Goal: Task Accomplishment & Management: Manage account settings

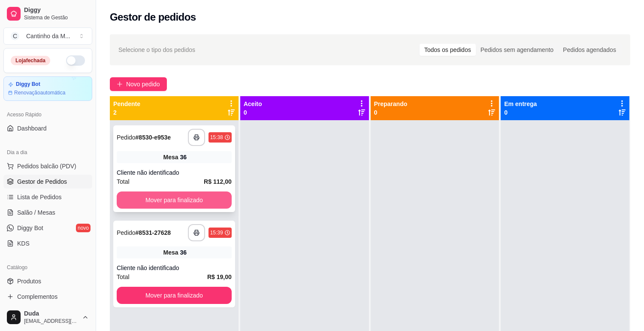
click at [160, 201] on button "Mover para finalizado" at bounding box center [174, 199] width 115 height 17
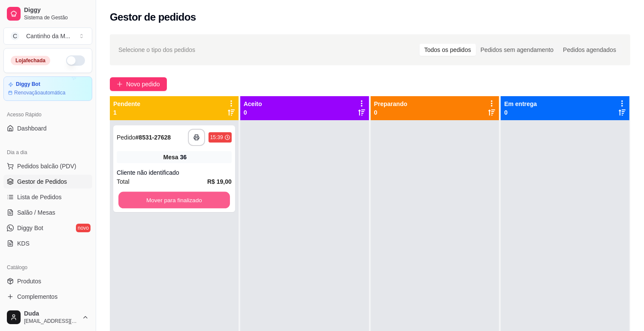
click at [160, 201] on button "Mover para finalizado" at bounding box center [174, 200] width 112 height 17
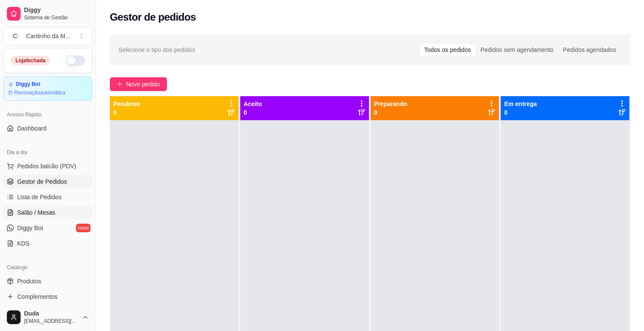
click at [35, 212] on span "Salão / Mesas" at bounding box center [36, 212] width 38 height 9
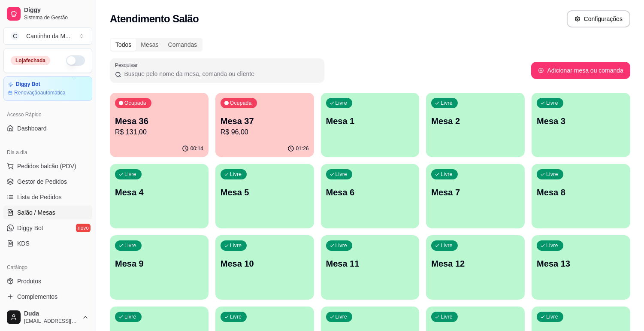
click at [242, 142] on div "01:26" at bounding box center [264, 148] width 99 height 17
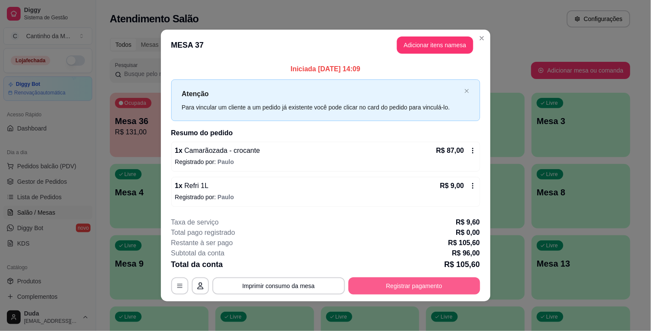
click at [384, 284] on button "Registrar pagamento" at bounding box center [414, 285] width 132 height 17
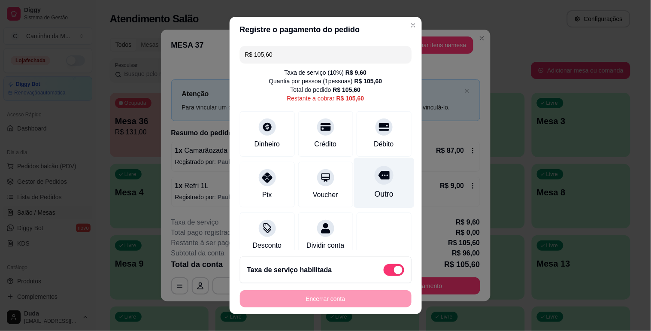
click at [378, 177] on icon at bounding box center [383, 175] width 11 height 9
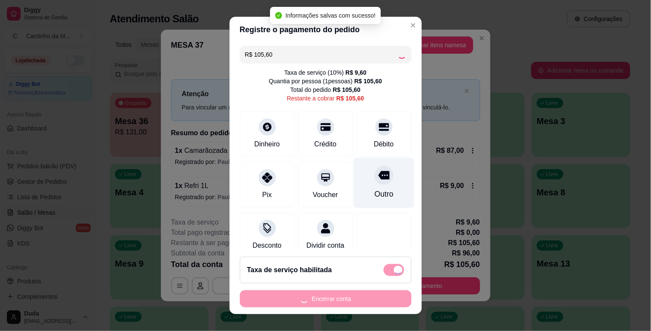
type input "R$ 0,00"
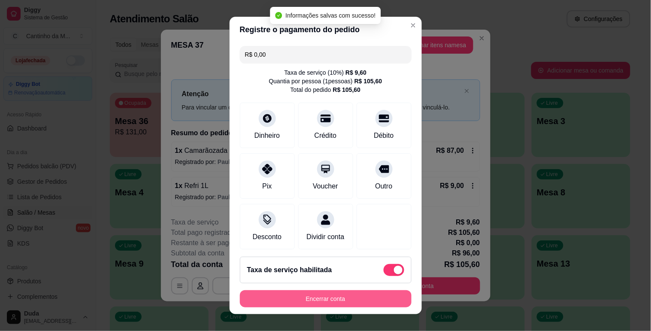
click at [367, 293] on button "Encerrar conta" at bounding box center [326, 298] width 172 height 17
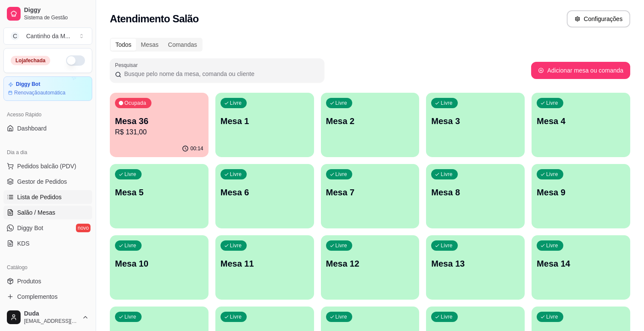
click at [45, 198] on span "Lista de Pedidos" at bounding box center [39, 197] width 45 height 9
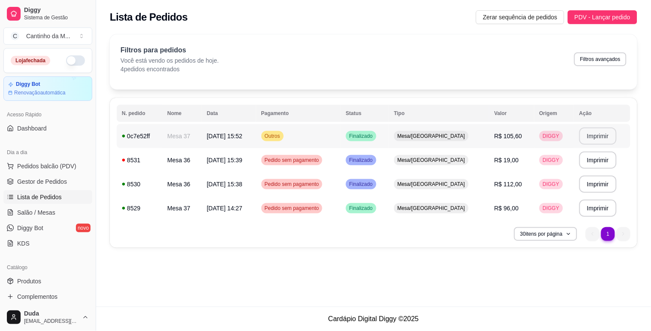
click at [587, 139] on button "Imprimir" at bounding box center [597, 135] width 37 height 17
click at [28, 187] on link "Gestor de Pedidos" at bounding box center [47, 182] width 89 height 14
